Goal: Entertainment & Leisure: Consume media (video, audio)

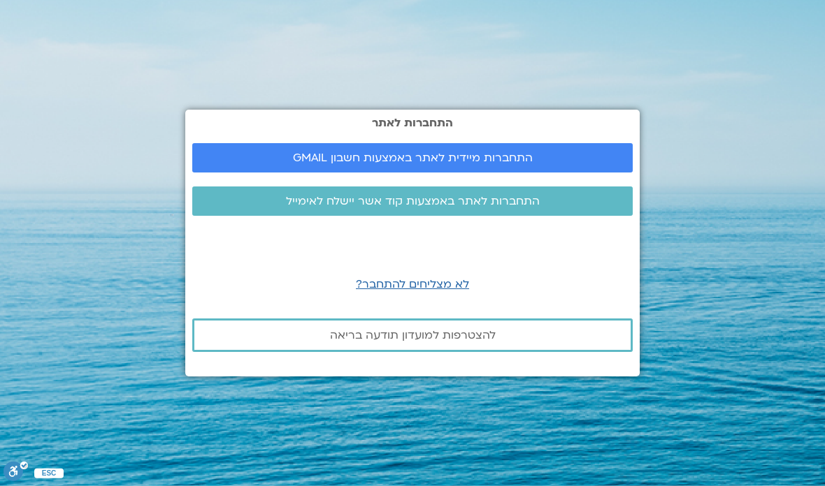
click at [506, 164] on span "התחברות מיידית לאתר באמצעות חשבון GMAIL" at bounding box center [413, 158] width 240 height 13
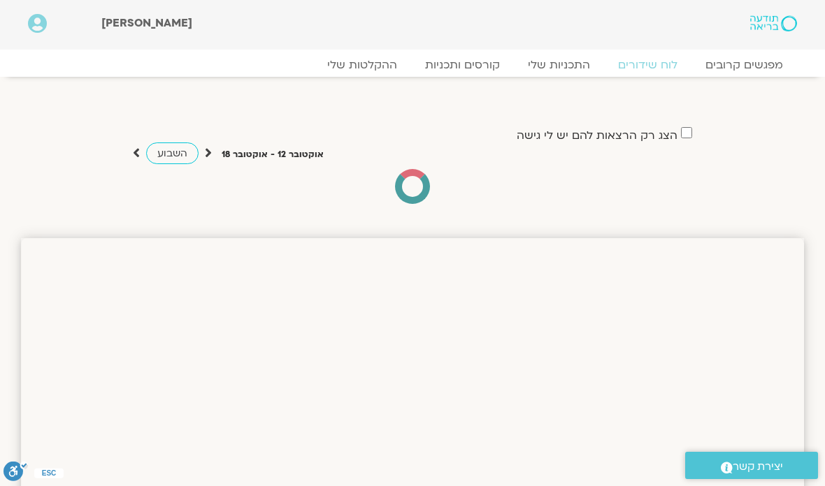
click at [376, 72] on link "ההקלטות שלי" at bounding box center [362, 65] width 98 height 14
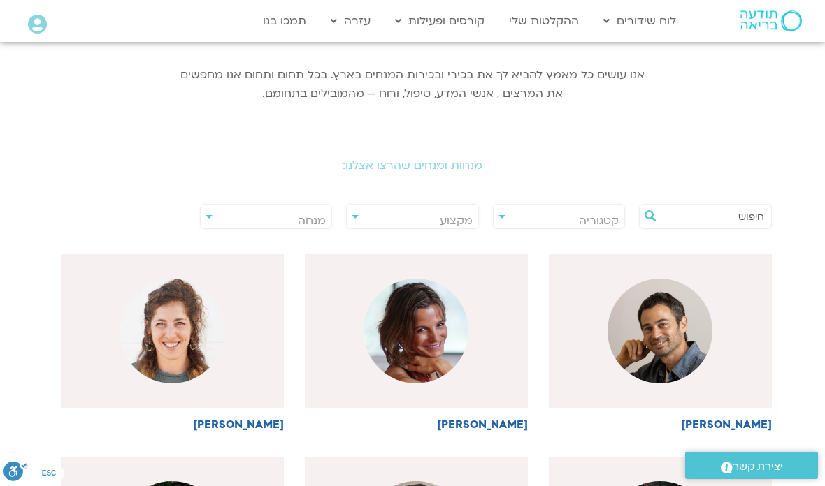
scroll to position [194, 0]
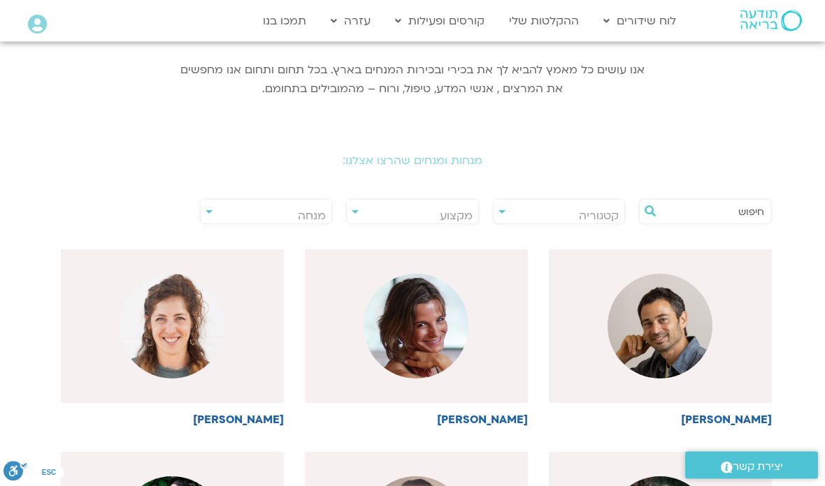
click at [212, 216] on span "מנחה" at bounding box center [266, 217] width 131 height 32
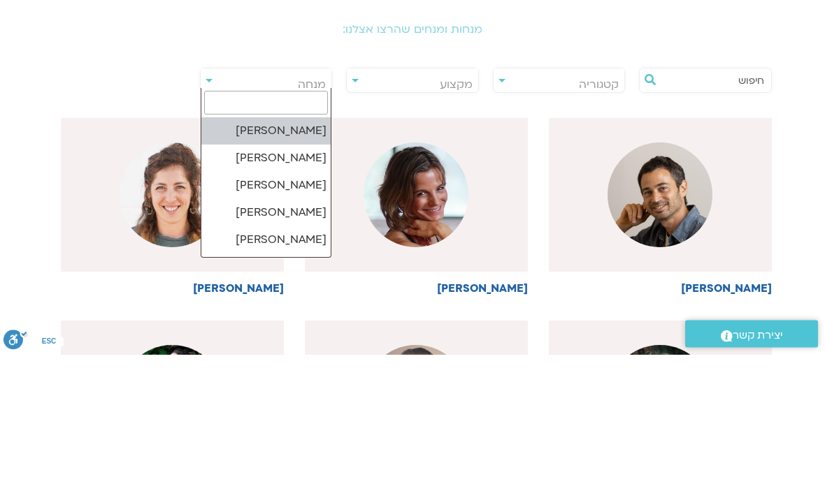
type input "ק"
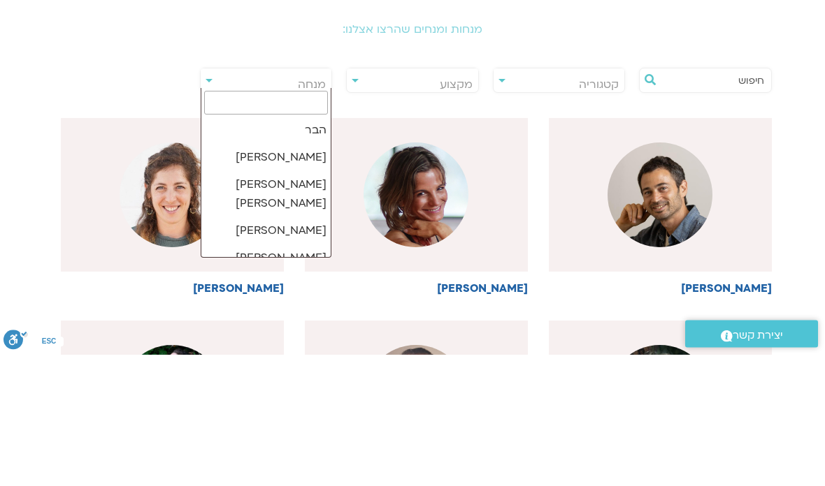
scroll to position [0, 0]
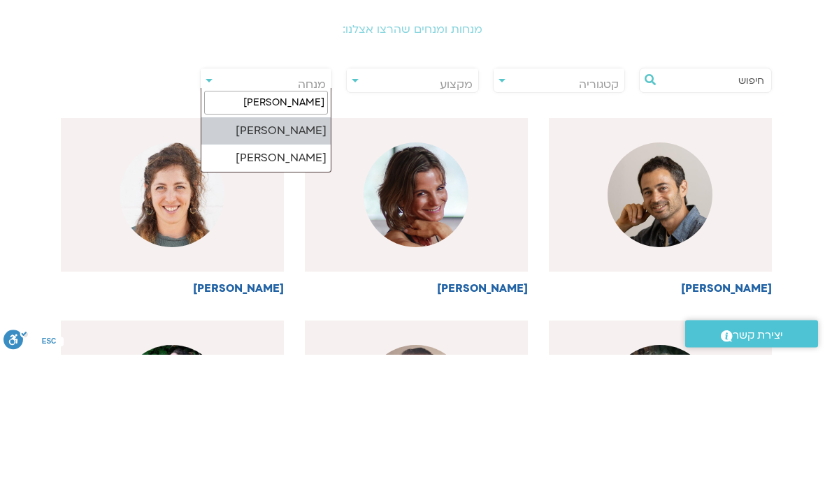
type input "יעל קו"
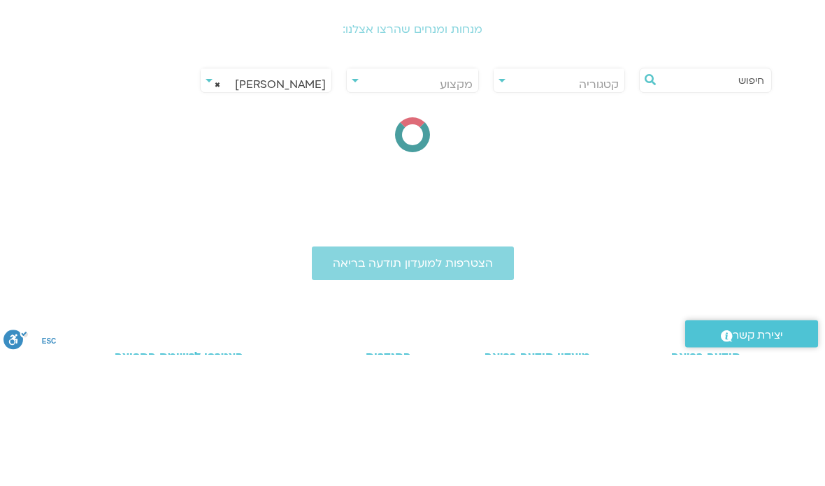
select select "*****"
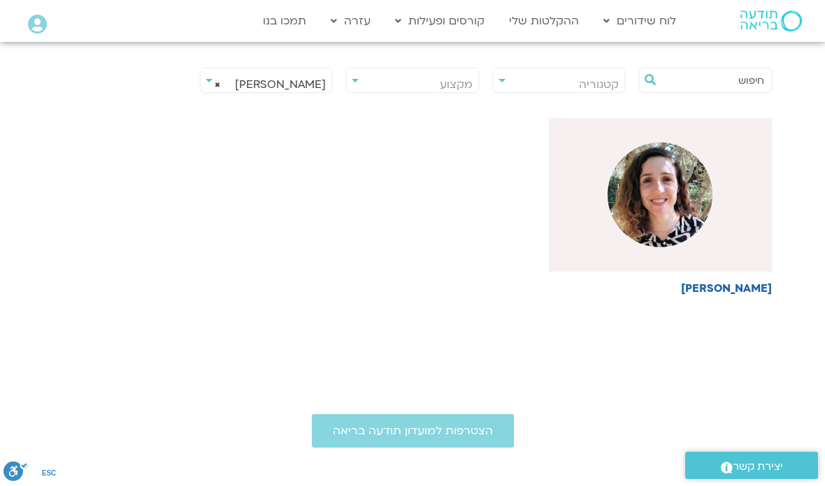
click at [677, 223] on img at bounding box center [659, 195] width 105 height 105
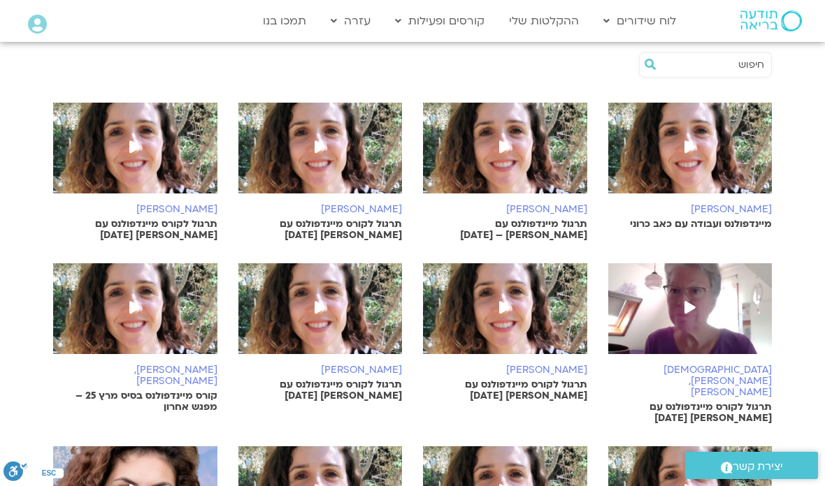
scroll to position [379, 0]
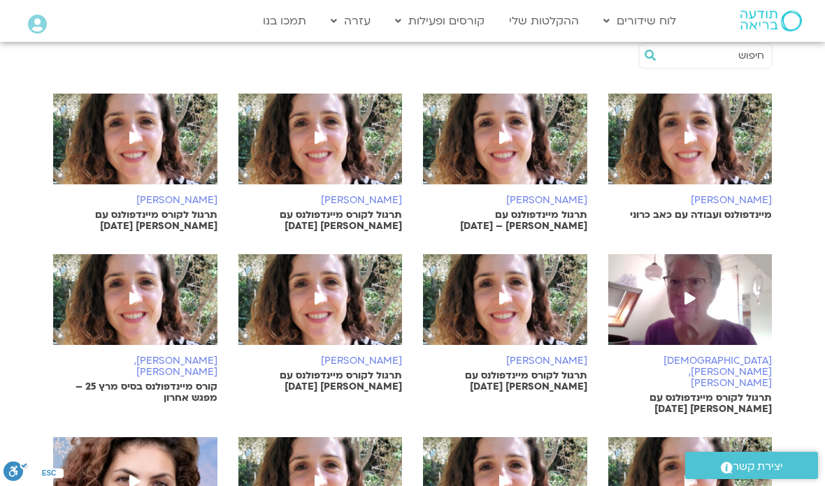
click at [709, 143] on img at bounding box center [690, 146] width 164 height 105
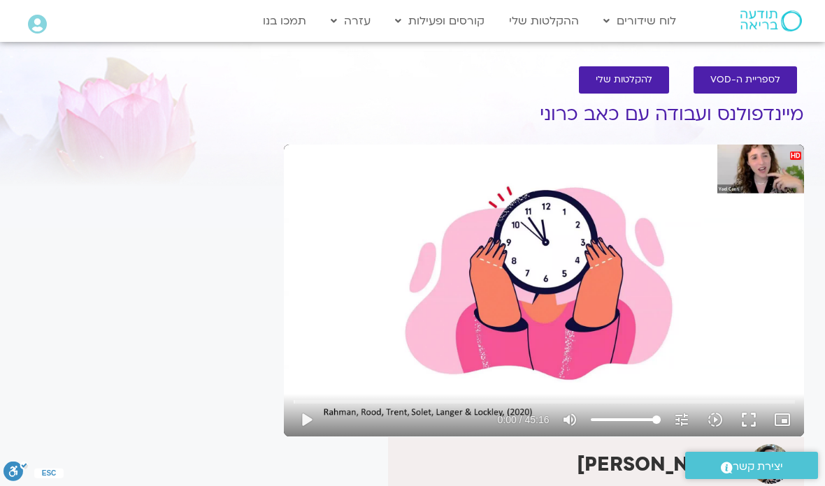
click at [313, 421] on button "play_arrow" at bounding box center [306, 420] width 34 height 34
click at [753, 420] on button "fullscreen" at bounding box center [749, 420] width 34 height 34
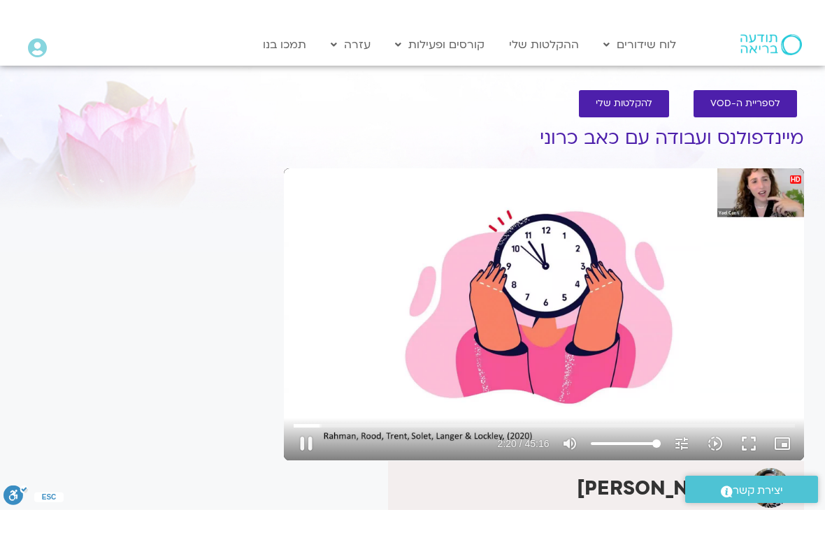
scroll to position [17, 0]
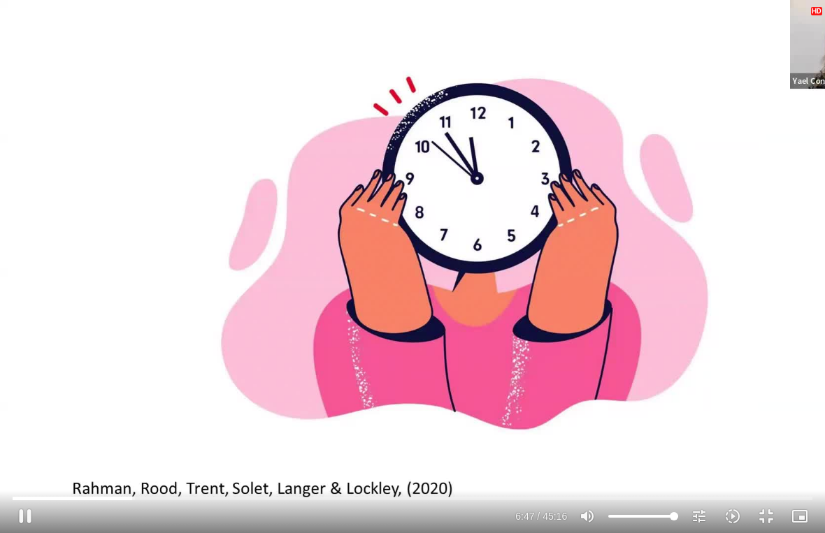
click at [770, 486] on button "fullscreen_exit" at bounding box center [766, 517] width 34 height 34
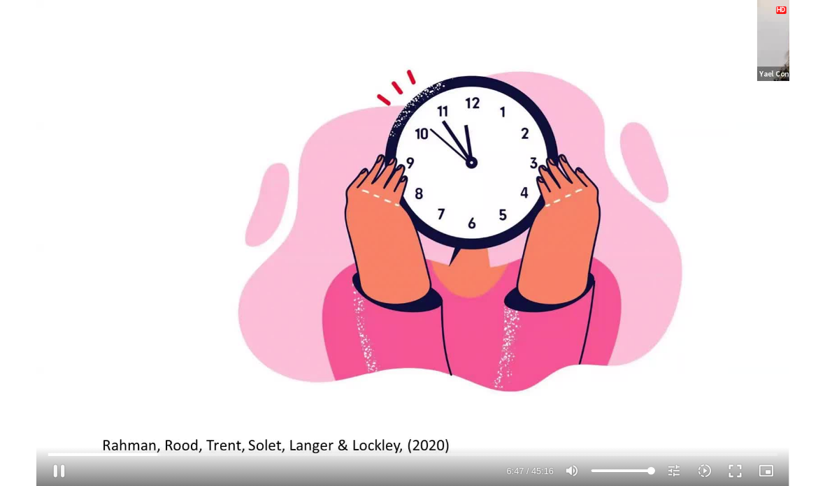
scroll to position [0, 0]
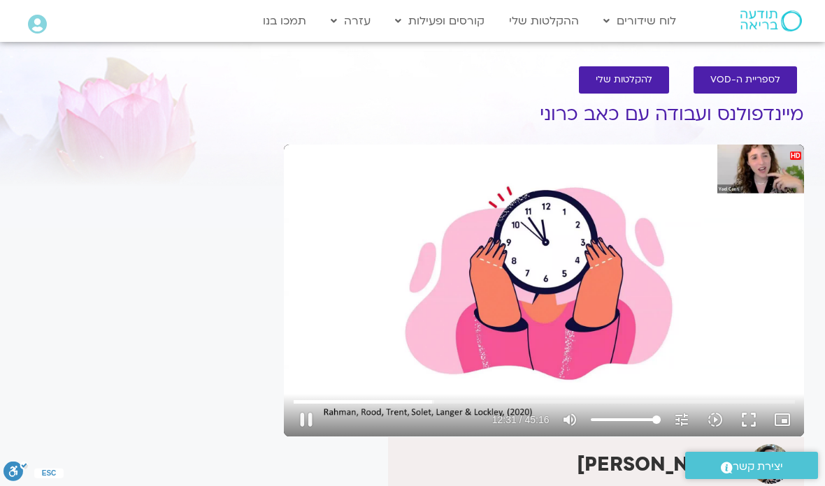
click at [308, 424] on button "pause" at bounding box center [306, 420] width 34 height 34
click at [756, 416] on button "fullscreen" at bounding box center [749, 420] width 34 height 34
click at [310, 419] on button "play_arrow" at bounding box center [306, 420] width 34 height 34
click at [309, 419] on button "pause" at bounding box center [306, 420] width 34 height 34
type input "1016.74719356653"
